Goal: Information Seeking & Learning: Check status

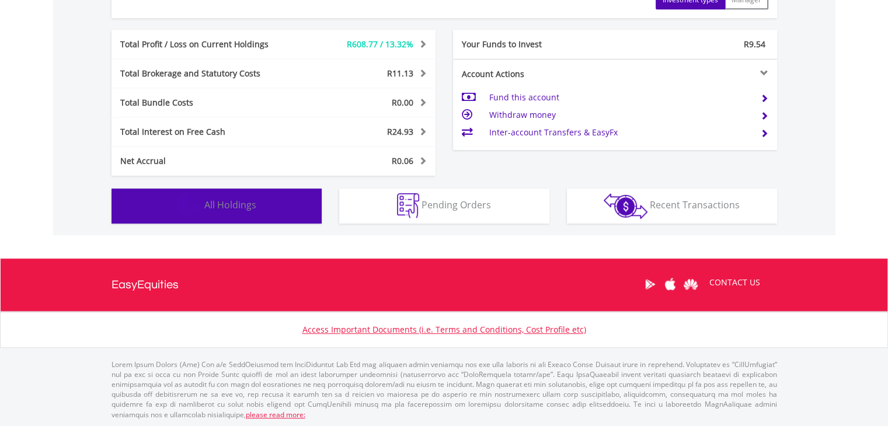
scroll to position [112, 222]
click at [243, 208] on span "All Holdings" at bounding box center [230, 205] width 52 height 13
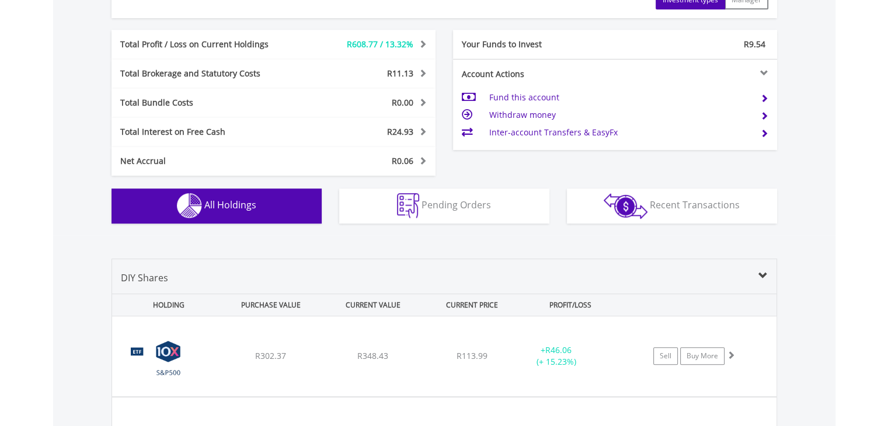
scroll to position [888, 0]
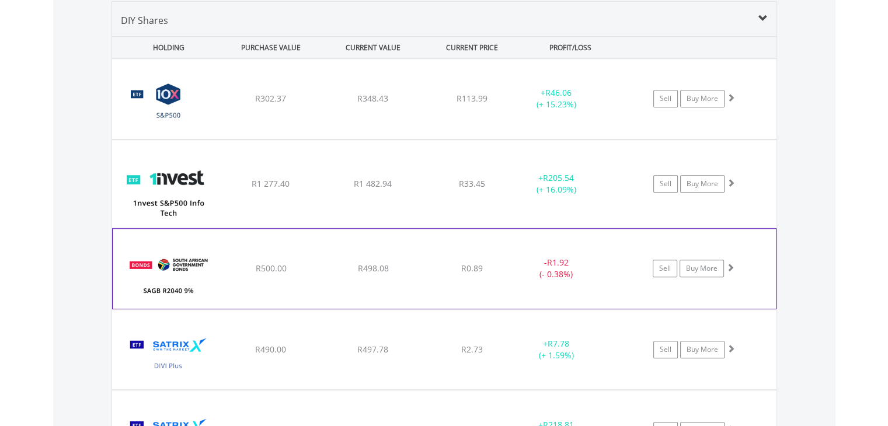
click at [239, 105] on div "R500.00" at bounding box center [271, 99] width 100 height 12
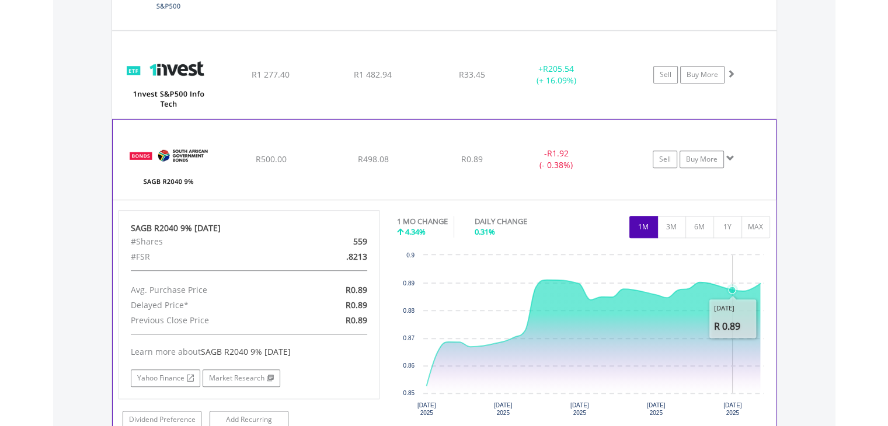
scroll to position [996, 0]
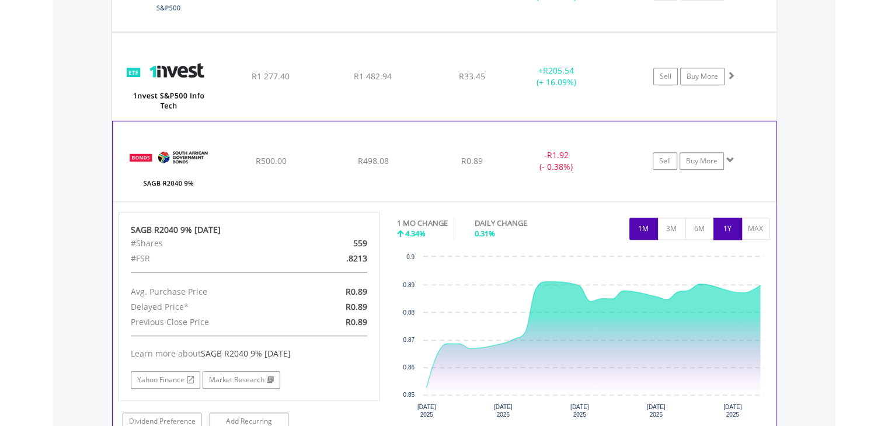
click at [730, 222] on button "1Y" at bounding box center [728, 229] width 29 height 22
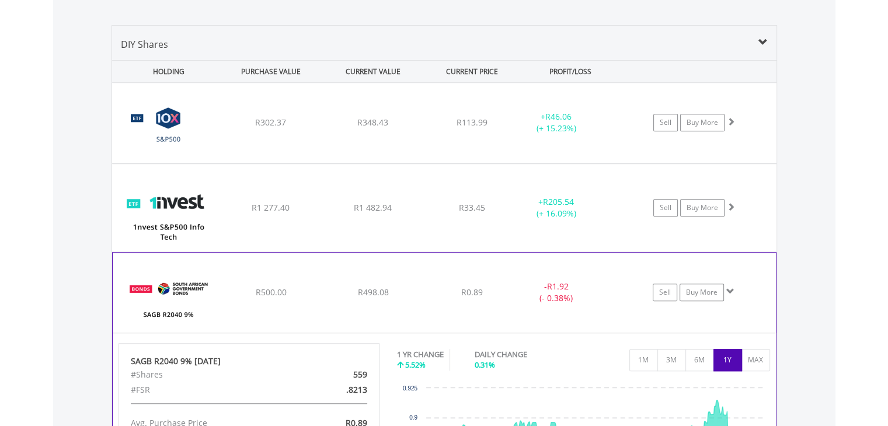
scroll to position [862, 0]
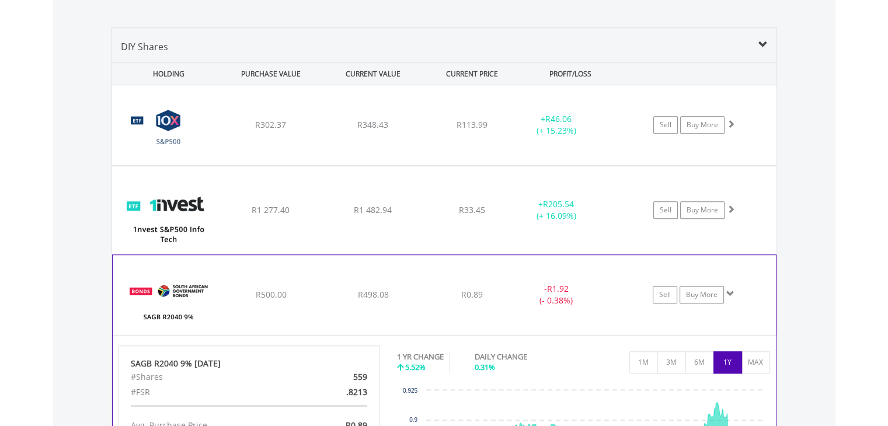
click at [396, 165] on div "﻿ SAGB R2040 9% [DATE] R500.00 R498.08 R0.89 - R1.92 (- 0.38%) Sell Buy More" at bounding box center [444, 125] width 664 height 80
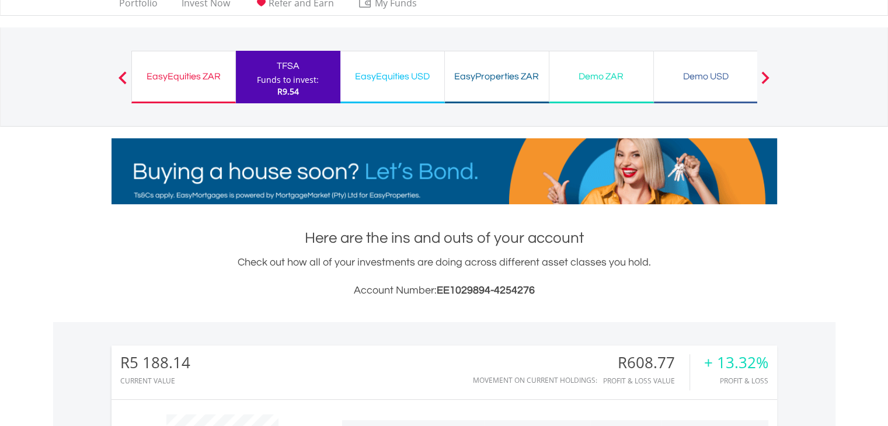
scroll to position [39, 0]
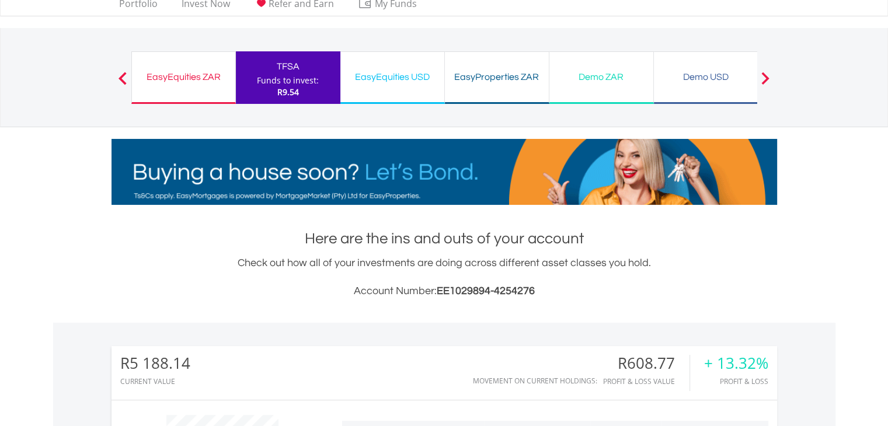
click at [208, 95] on div "EasyEquities ZAR Funds to invest: R9.54" at bounding box center [183, 77] width 105 height 53
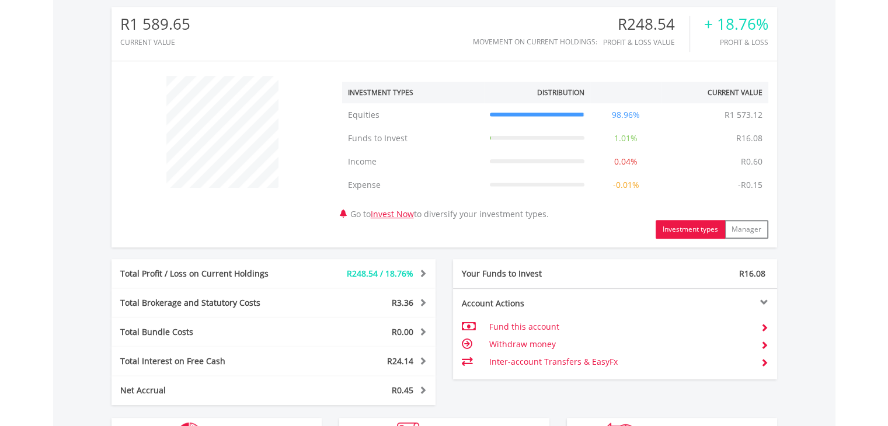
scroll to position [595, 0]
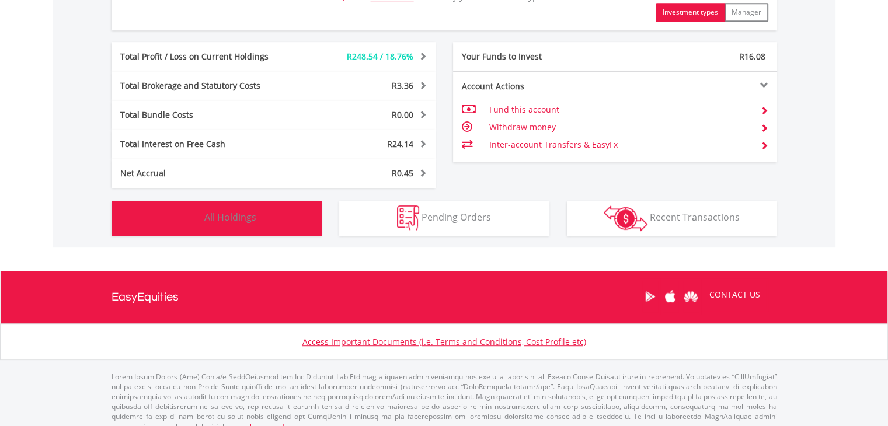
click at [220, 211] on span "All Holdings" at bounding box center [230, 217] width 52 height 13
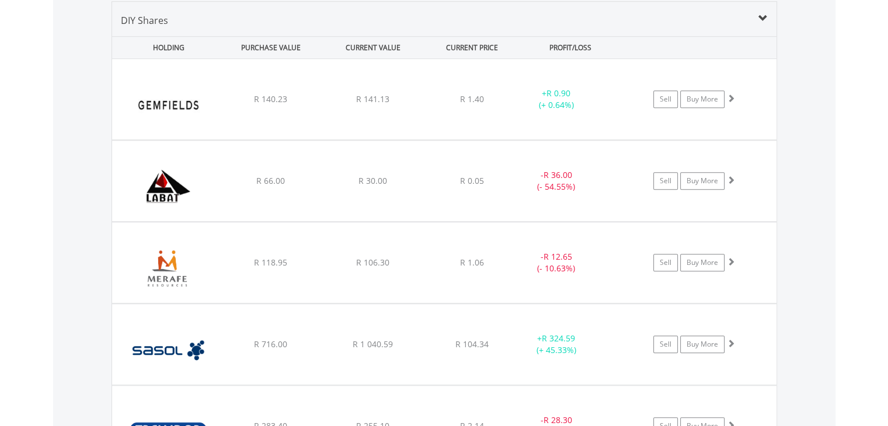
scroll to position [915, 0]
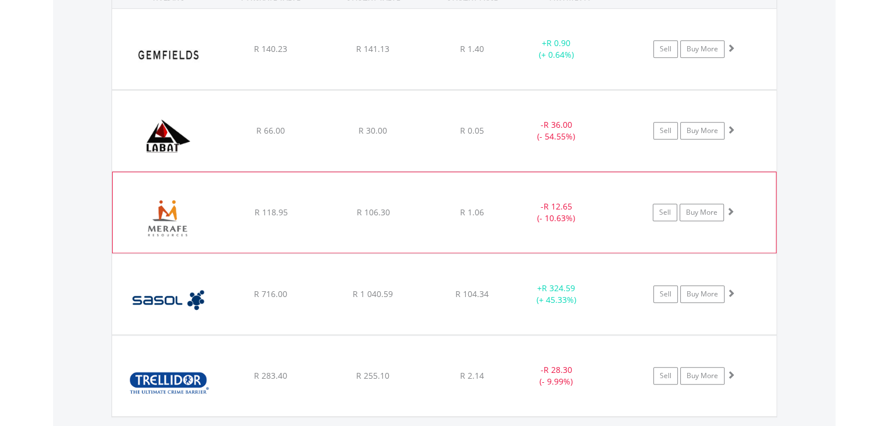
click at [218, 216] on img at bounding box center [169, 218] width 100 height 63
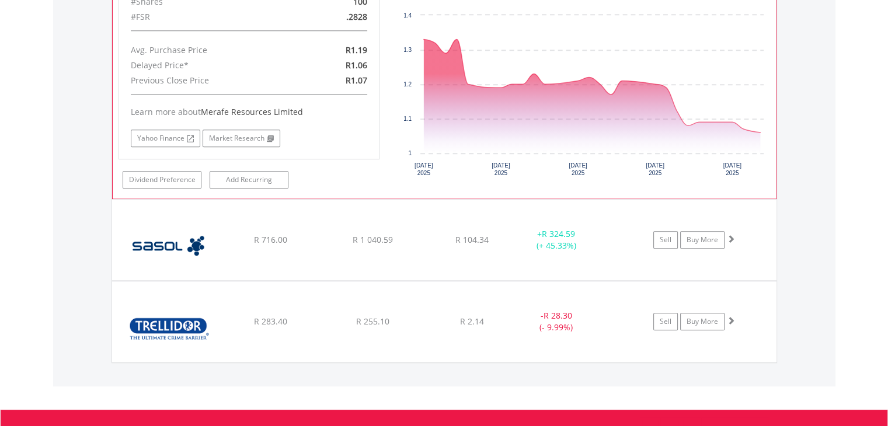
scroll to position [1209, 0]
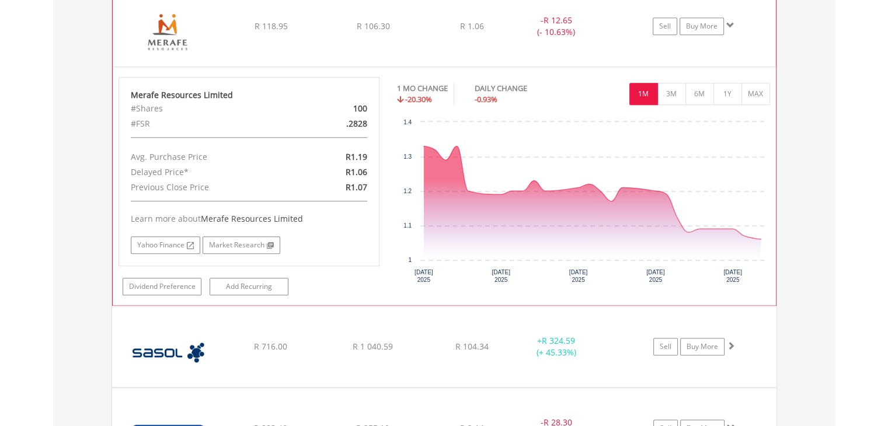
scroll to position [1099, 0]
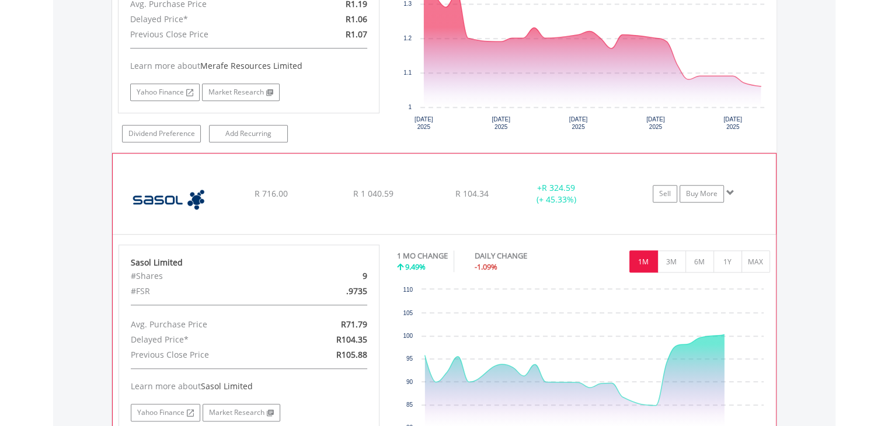
scroll to position [1259, 0]
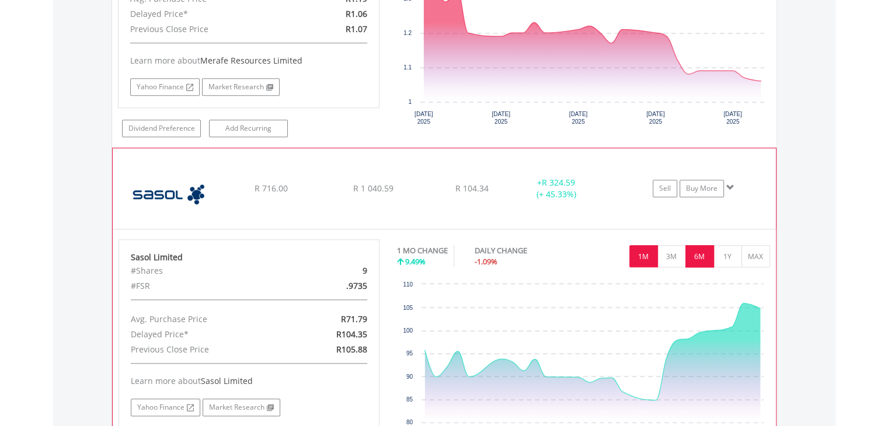
click at [697, 251] on button "6M" at bounding box center [700, 256] width 29 height 22
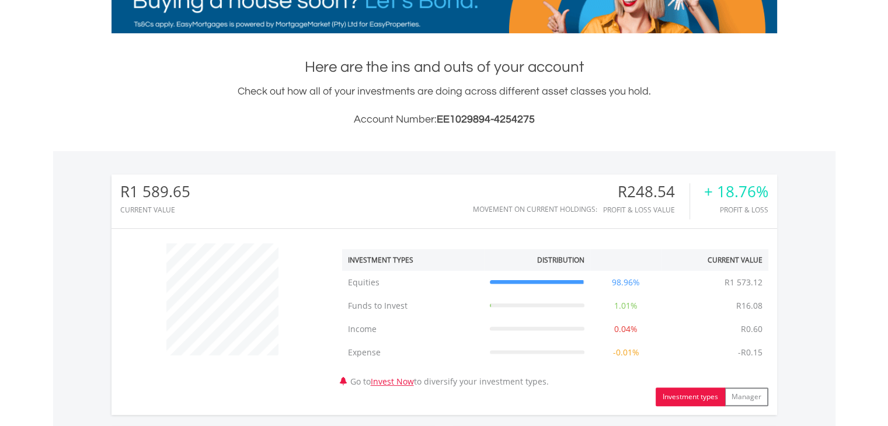
scroll to position [0, 0]
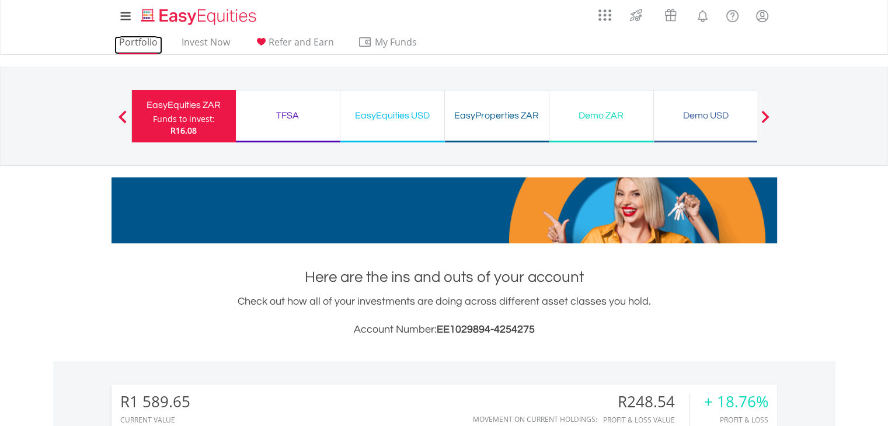
click at [135, 43] on link "Portfolio" at bounding box center [138, 45] width 48 height 18
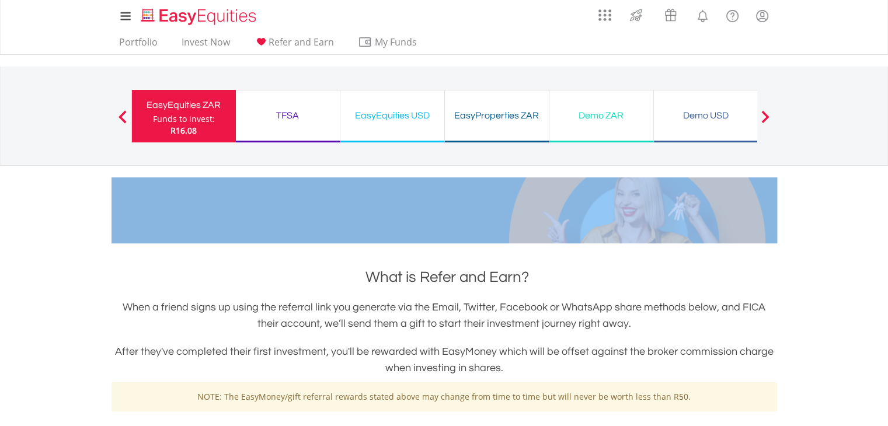
drag, startPoint x: 355, startPoint y: 246, endPoint x: 167, endPoint y: 66, distance: 260.6
click at [167, 66] on body "My Investments Invest Now New Listings Sell My Recurring Investments Pending Or…" at bounding box center [444, 411] width 888 height 823
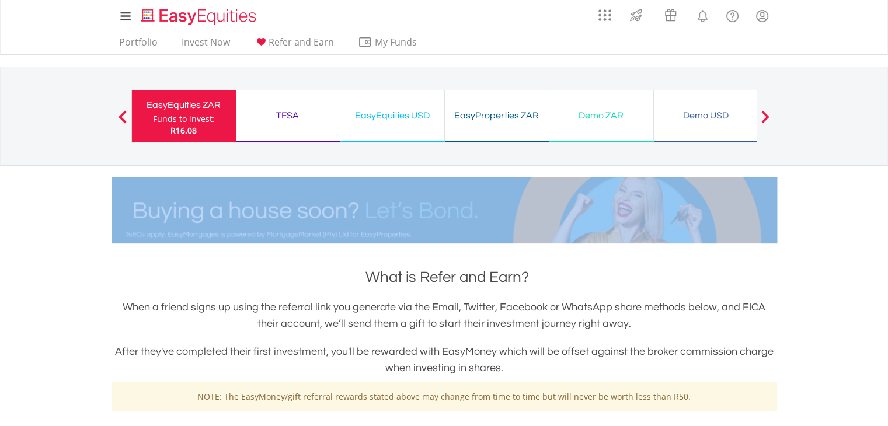
click at [505, 117] on div "EasyProperties ZAR" at bounding box center [497, 115] width 90 height 16
click at [314, 133] on div "TFSA Funds to invest: R16.08" at bounding box center [288, 116] width 105 height 53
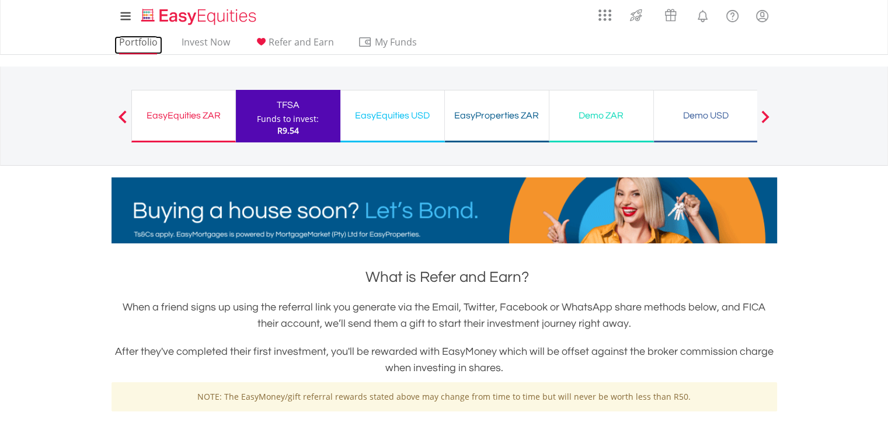
click at [148, 45] on link "Portfolio" at bounding box center [138, 45] width 48 height 18
